Goal: Task Accomplishment & Management: Manage account settings

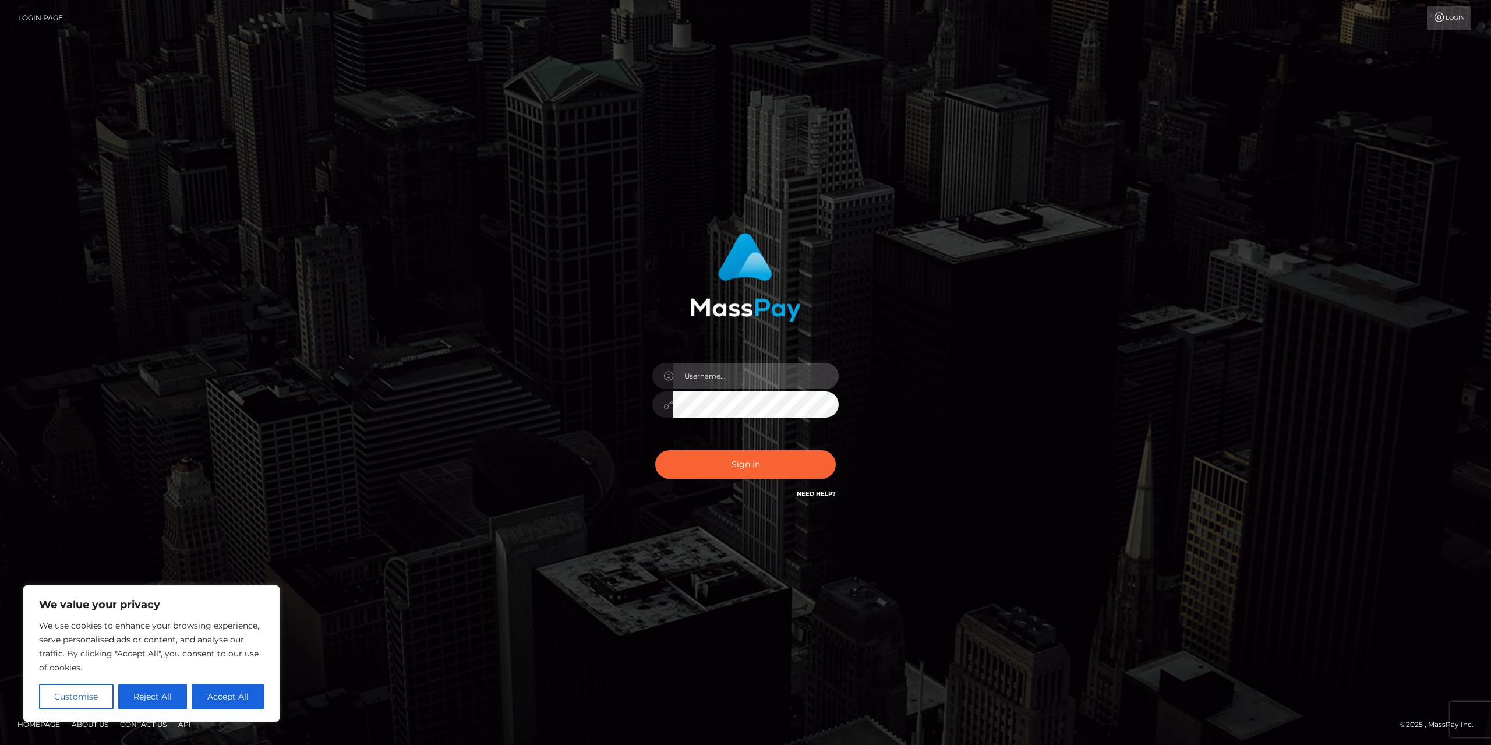
click at [700, 377] on input "text" at bounding box center [755, 376] width 165 height 26
type input "[EMAIL_ADDRESS][DOMAIN_NAME]"
click at [713, 454] on button "Sign in" at bounding box center [745, 464] width 180 height 29
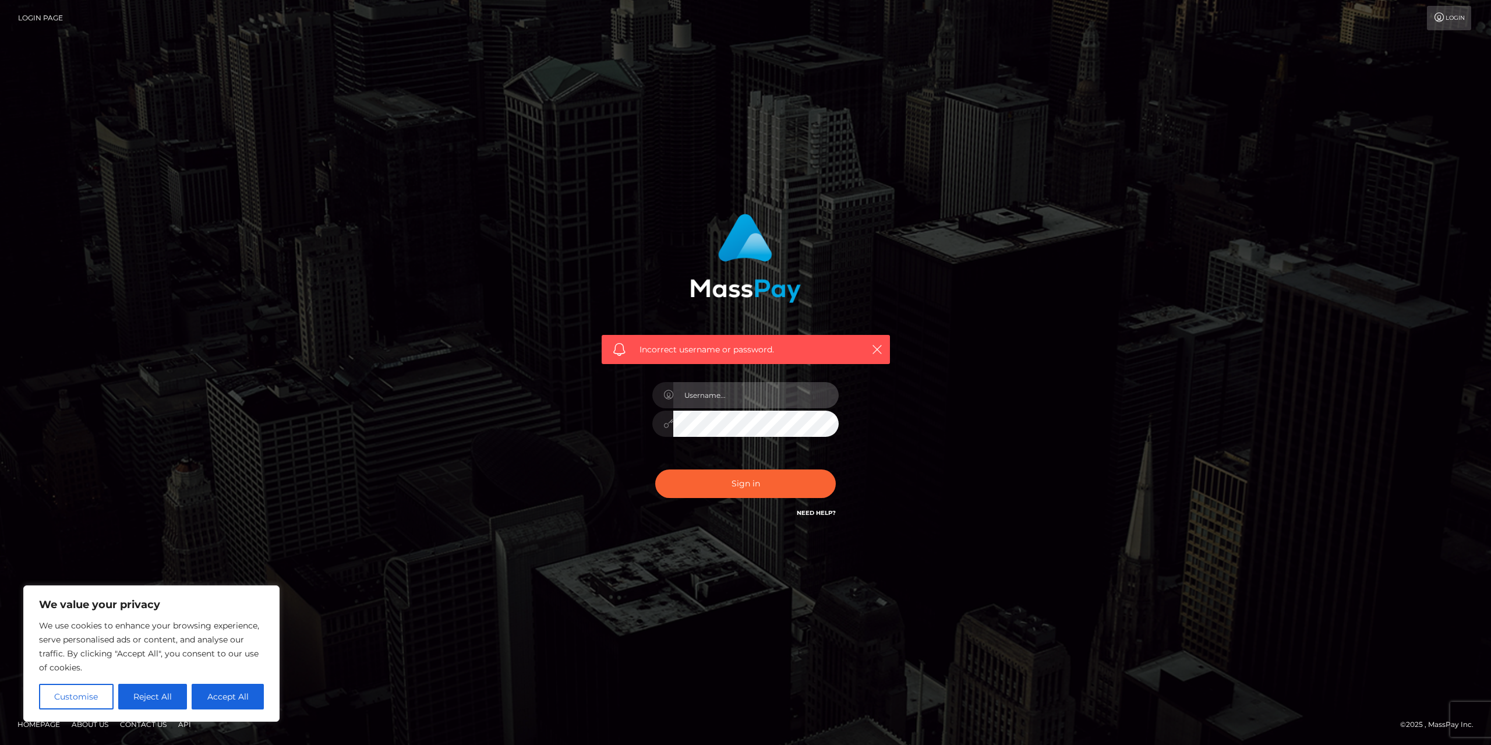
click at [718, 402] on input "text" at bounding box center [755, 395] width 165 height 26
type input "twoosiee@gmail.com"
click at [618, 409] on div "Incorrect username or password. twoosiee@gmail.com" at bounding box center [746, 366] width 306 height 323
click at [679, 486] on button "Sign in" at bounding box center [745, 483] width 180 height 29
click at [709, 403] on input "text" at bounding box center [755, 395] width 165 height 26
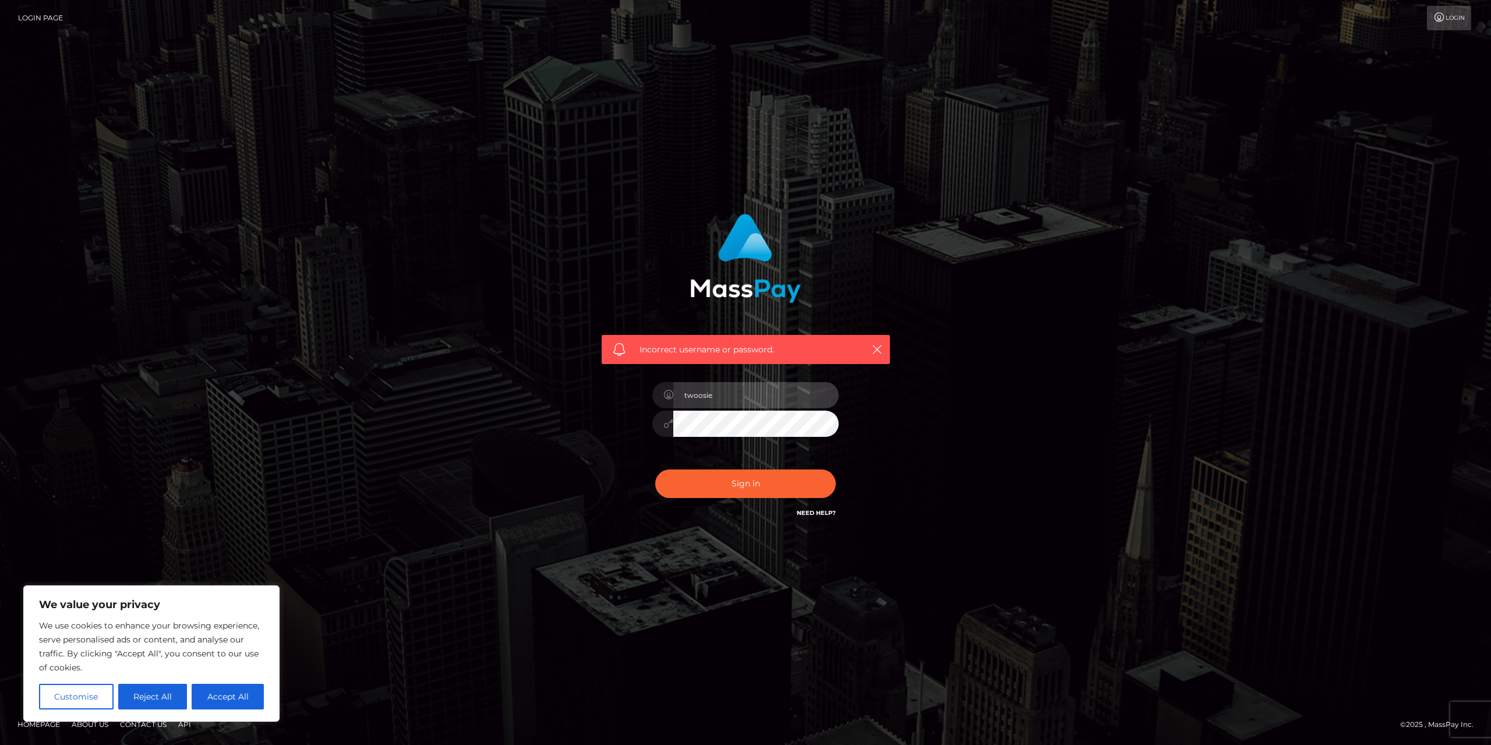
type input "twoosie"
click at [693, 486] on button "Sign in" at bounding box center [745, 483] width 180 height 29
click at [706, 392] on input "text" at bounding box center [755, 395] width 165 height 26
type input "t"
click at [749, 398] on input "text" at bounding box center [755, 395] width 165 height 26
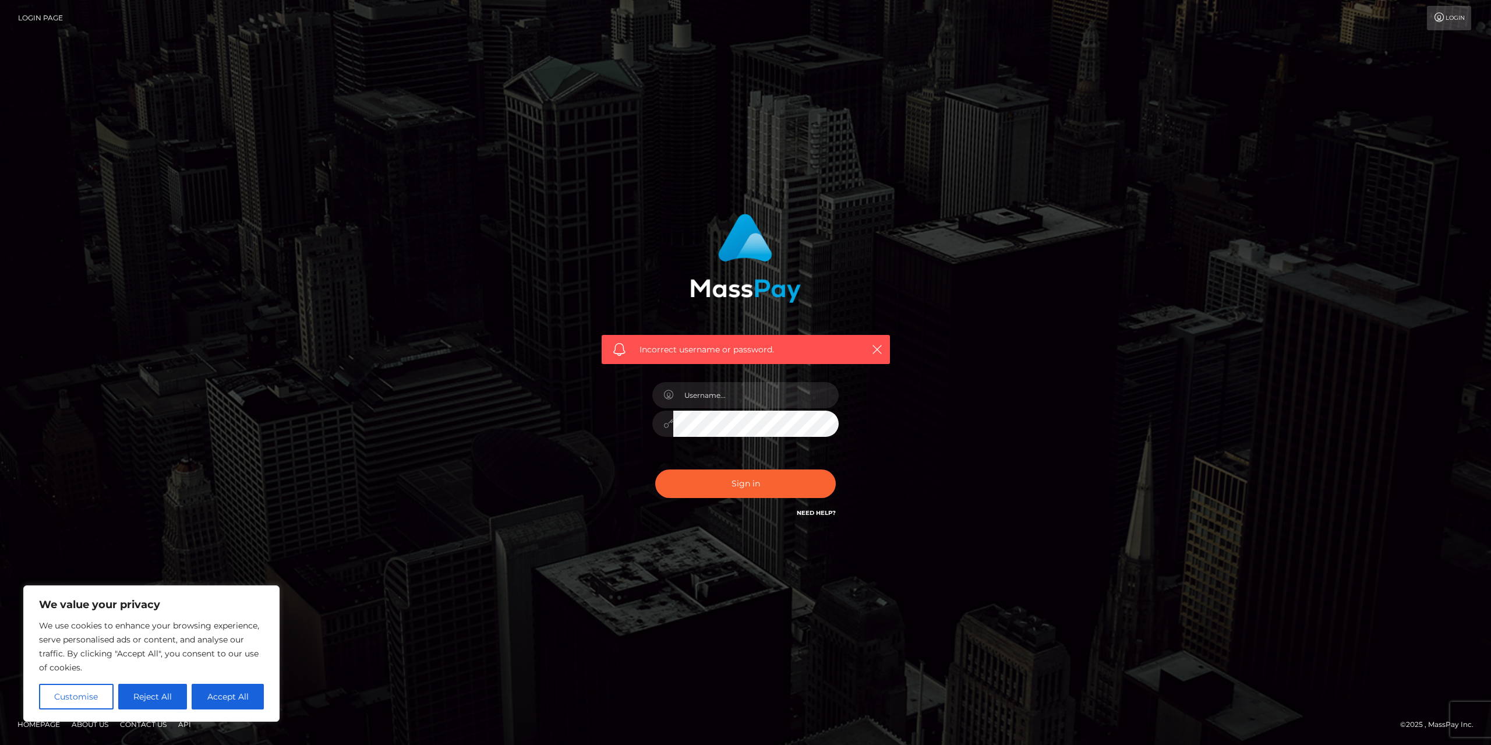
click at [536, 362] on div "Incorrect username or password." at bounding box center [745, 372] width 664 height 335
click at [822, 508] on div "Sign in Need Help?" at bounding box center [745, 488] width 204 height 52
click at [822, 511] on link "Need Help?" at bounding box center [815, 513] width 39 height 8
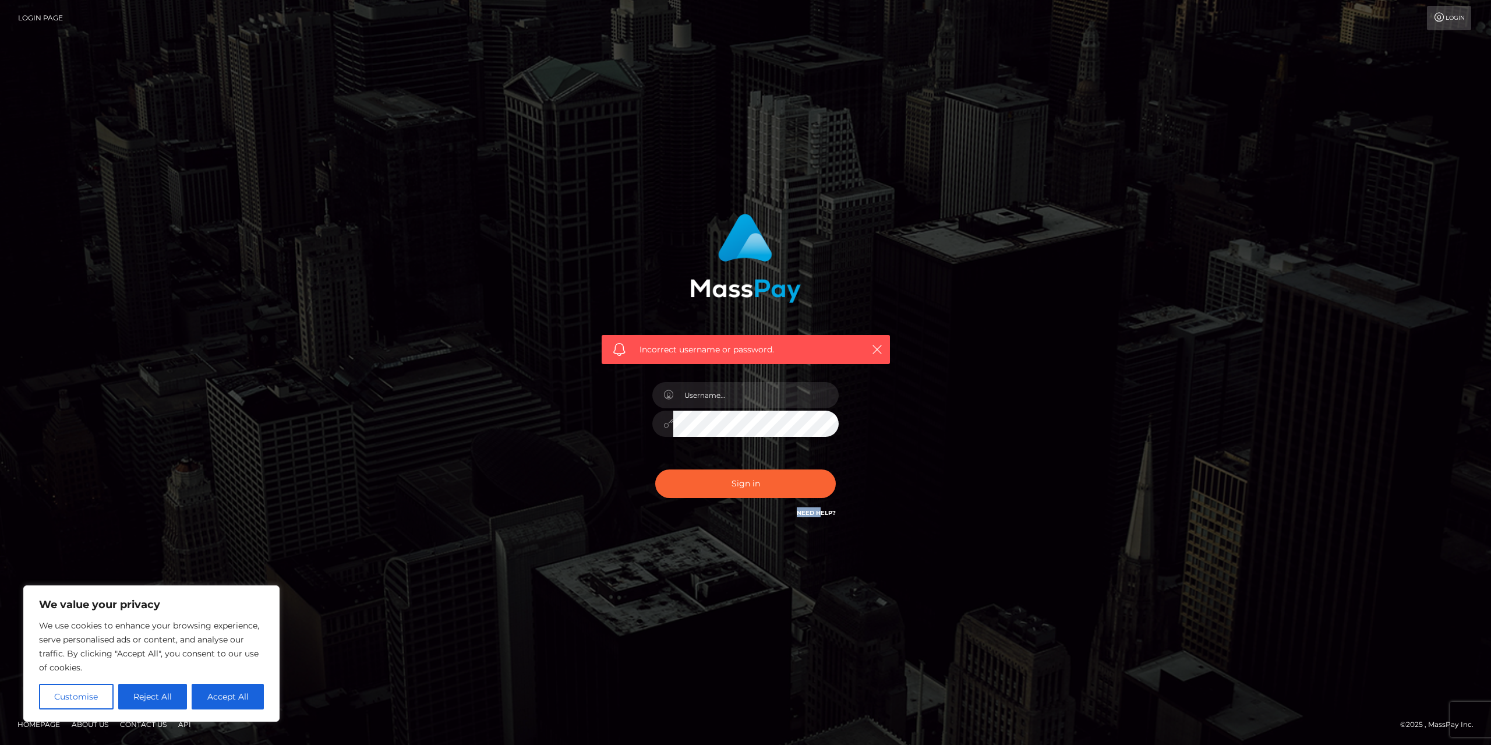
click at [822, 511] on link "Need Help?" at bounding box center [815, 513] width 39 height 8
click at [149, 693] on button "Reject All" at bounding box center [152, 697] width 69 height 26
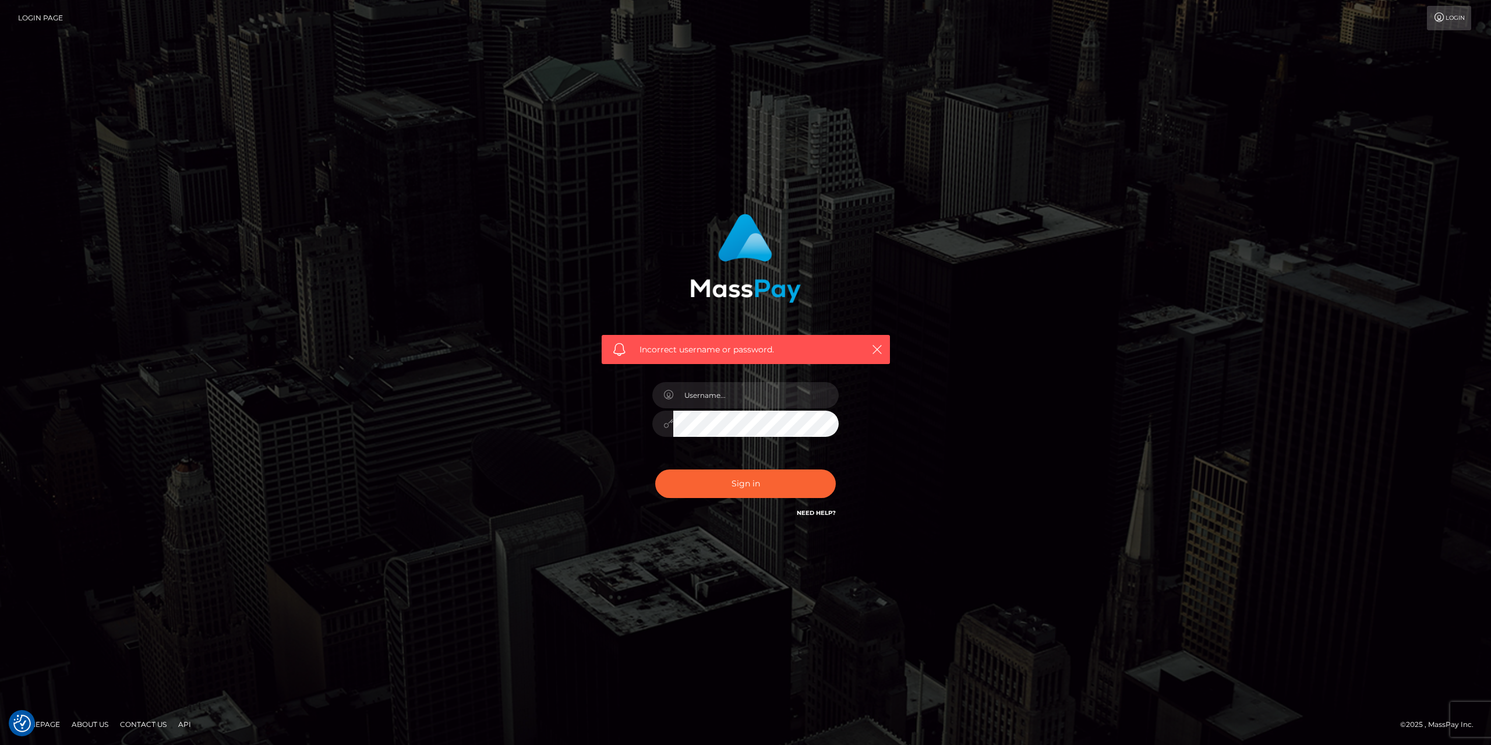
click at [877, 530] on form "Incorrect username or password." at bounding box center [746, 372] width 306 height 335
click at [812, 514] on link "Need Help?" at bounding box center [815, 513] width 39 height 8
click at [812, 511] on link "Need Help?" at bounding box center [815, 513] width 39 height 8
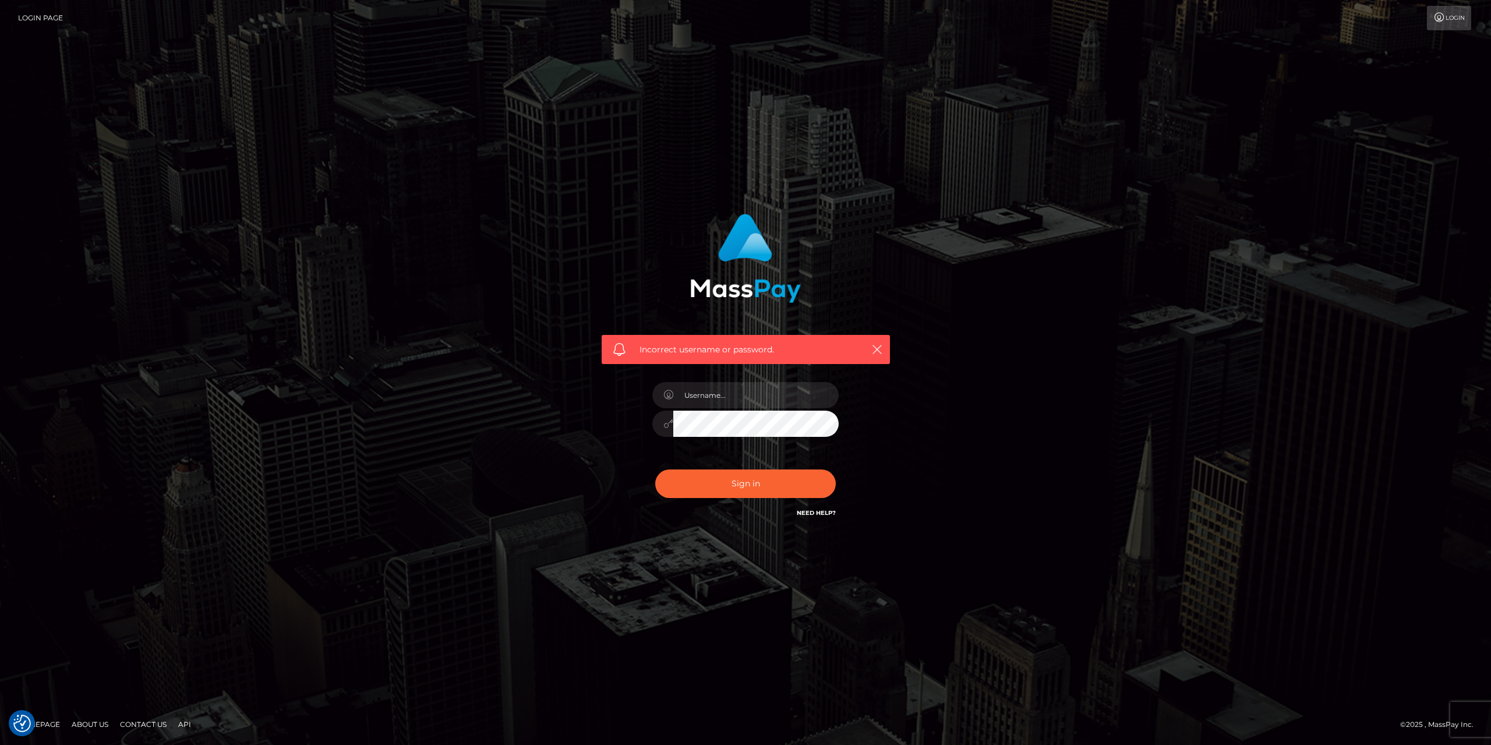
click at [812, 511] on link "Need Help?" at bounding box center [815, 513] width 39 height 8
